Goal: Navigation & Orientation: Find specific page/section

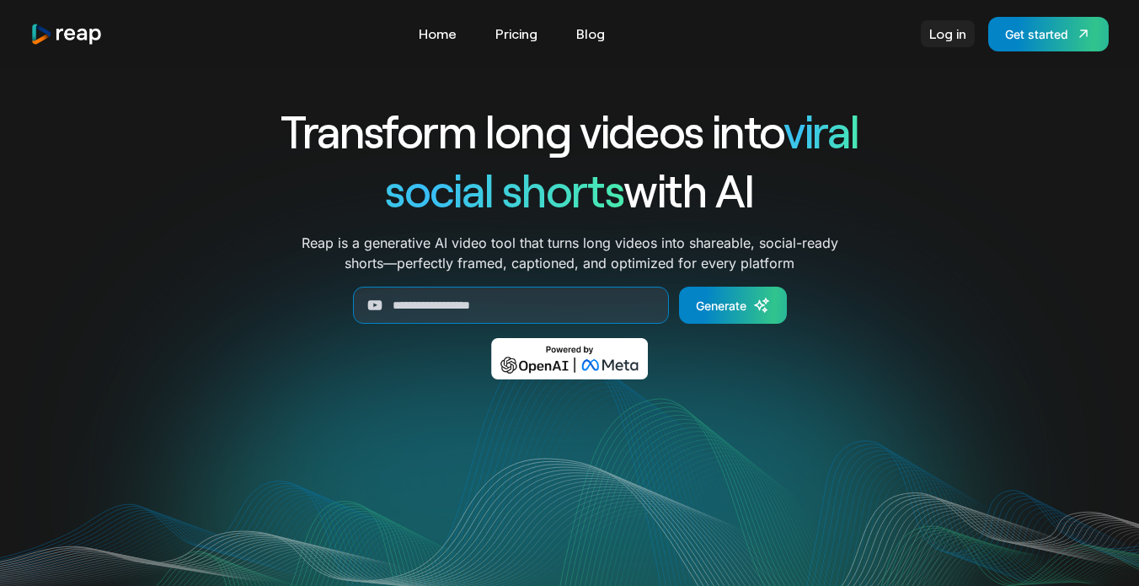
click at [954, 31] on link "Log in" at bounding box center [948, 33] width 54 height 27
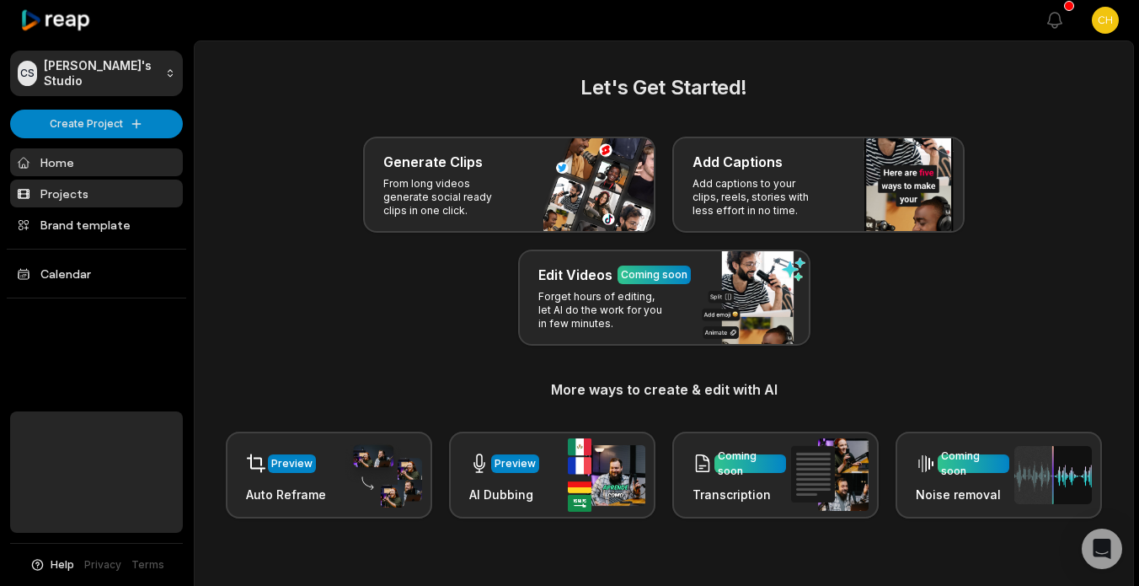
click at [61, 197] on link "Projects" at bounding box center [96, 193] width 173 height 28
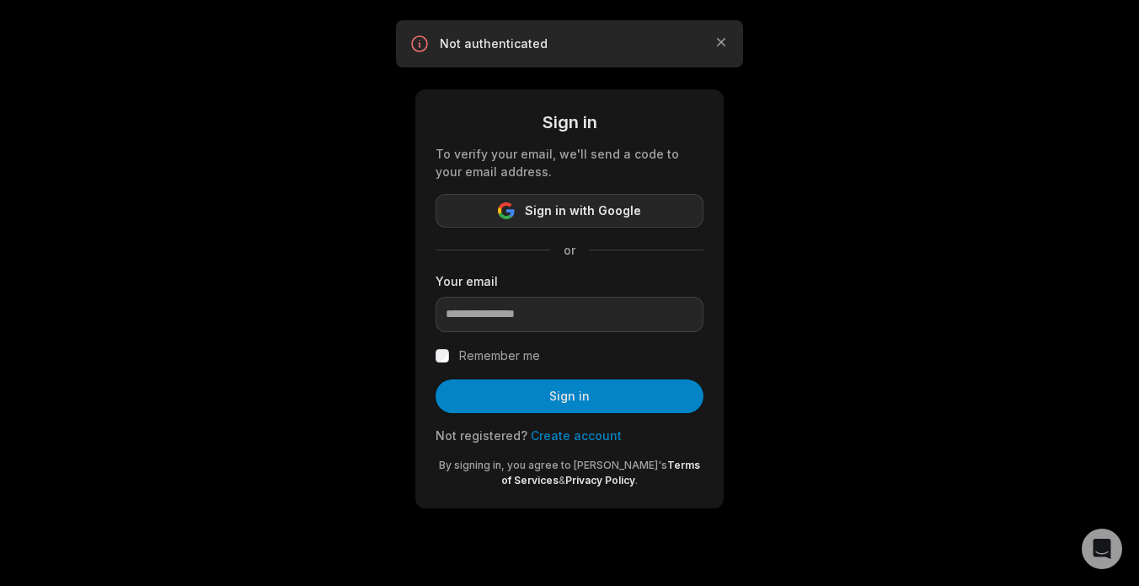
click at [557, 201] on span "Sign in with Google" at bounding box center [583, 211] width 116 height 20
